Goal: Information Seeking & Learning: Learn about a topic

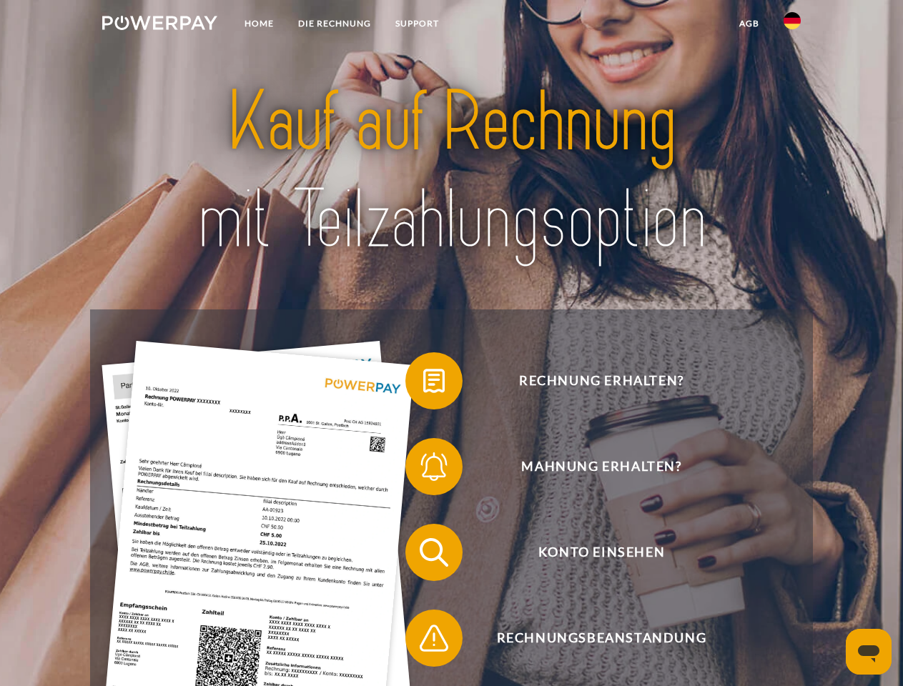
click at [159, 25] on img at bounding box center [159, 23] width 115 height 14
click at [792, 25] on img at bounding box center [792, 20] width 17 height 17
click at [748, 24] on link "agb" at bounding box center [749, 24] width 44 height 26
click at [423, 384] on span at bounding box center [412, 380] width 71 height 71
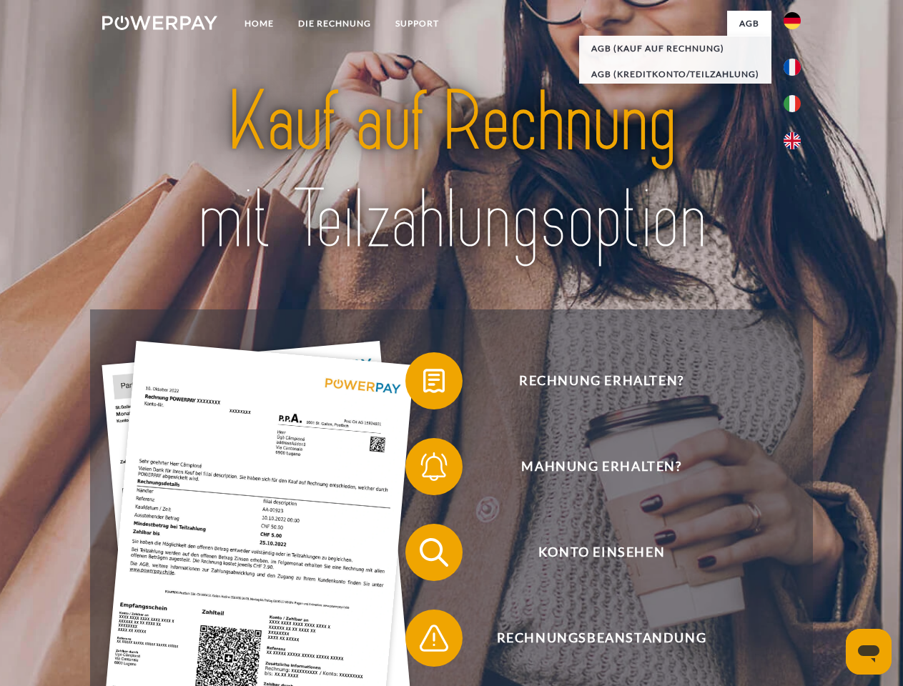
click at [423, 470] on span at bounding box center [412, 466] width 71 height 71
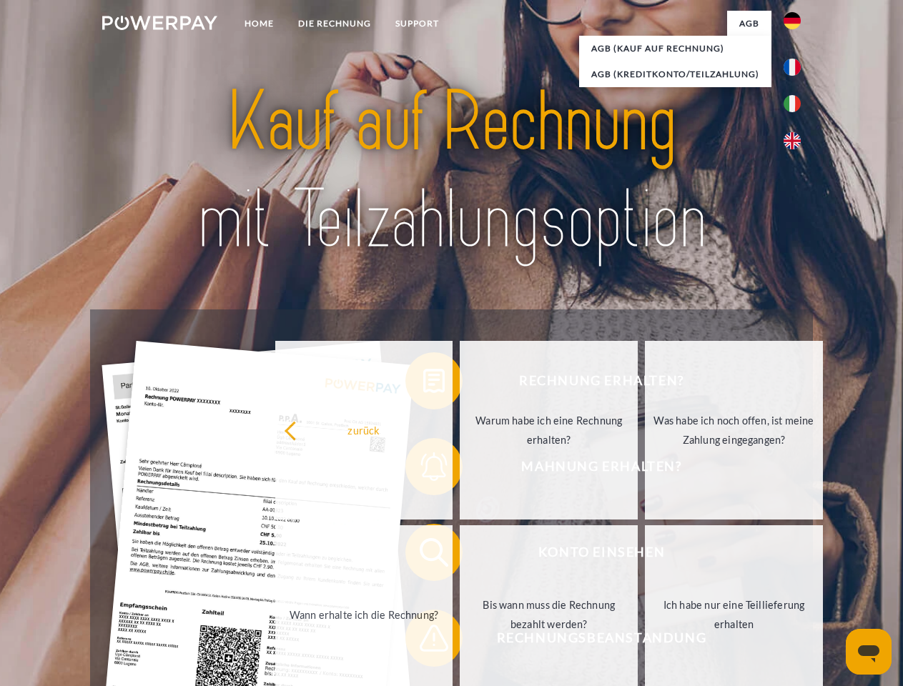
click at [460, 555] on link "Bis wann muss die Rechnung bezahlt werden?" at bounding box center [549, 614] width 178 height 179
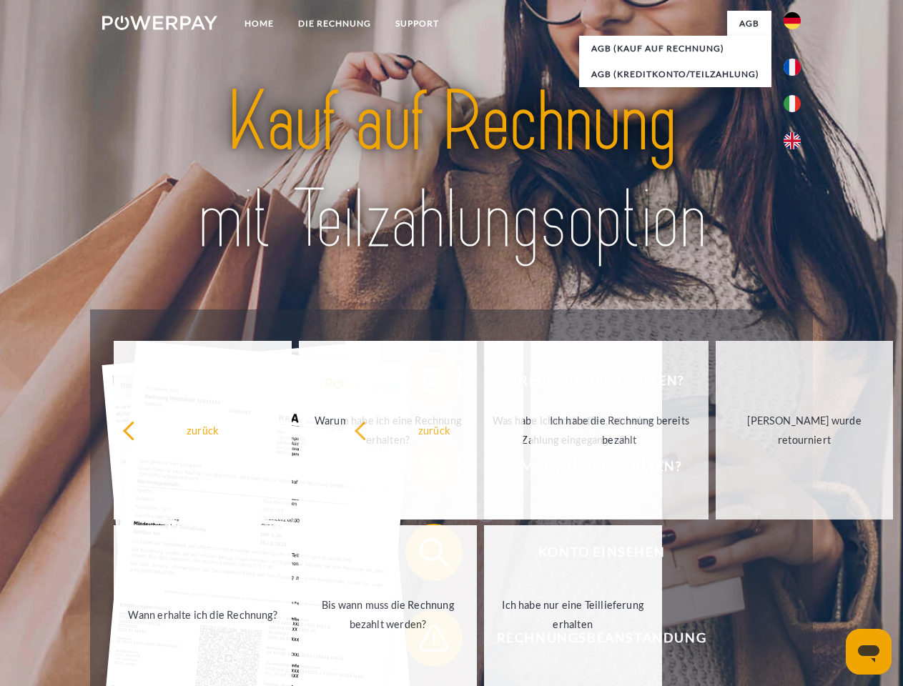
click at [423, 641] on span at bounding box center [412, 638] width 71 height 71
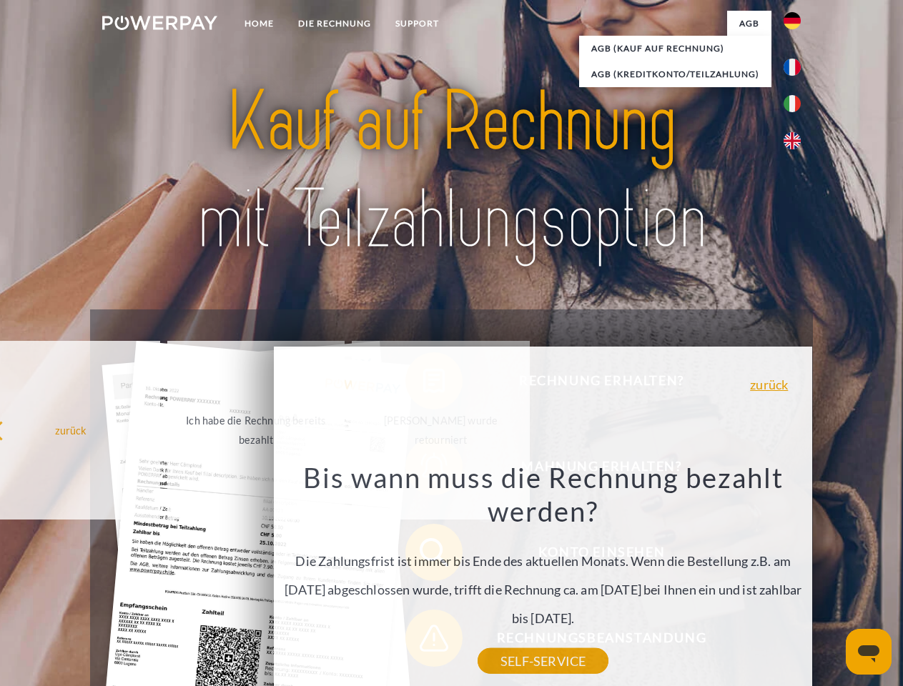
click at [869, 652] on icon "Messaging-Fenster öffnen" at bounding box center [868, 654] width 21 height 17
